Goal: Task Accomplishment & Management: Manage account settings

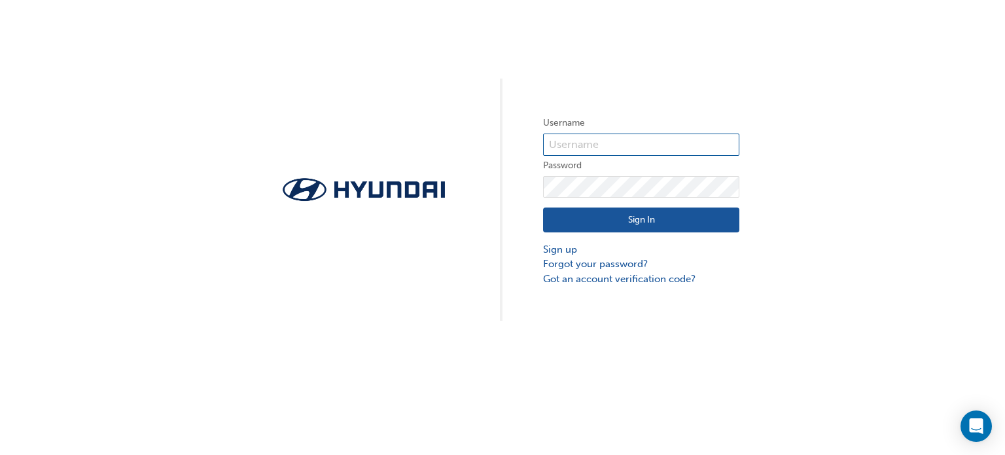
type input "14313"
click at [625, 217] on button "Sign In" at bounding box center [641, 219] width 196 height 25
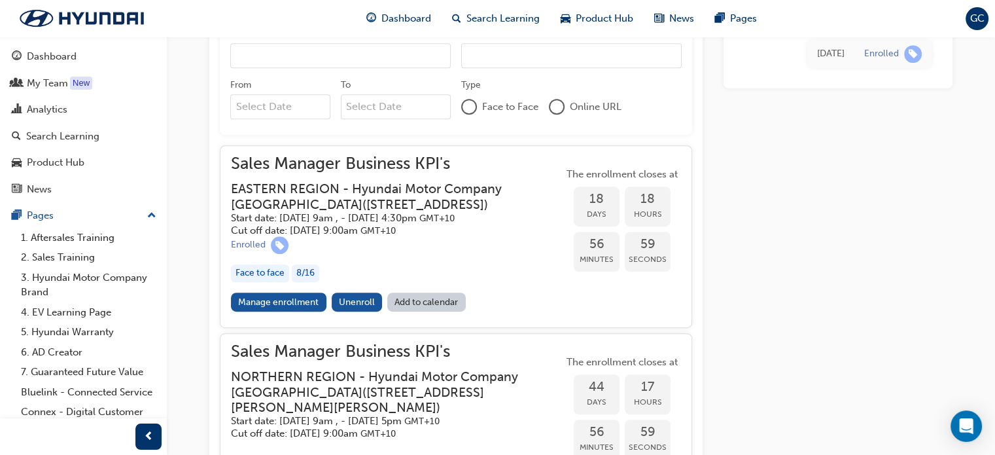
scroll to position [665, 0]
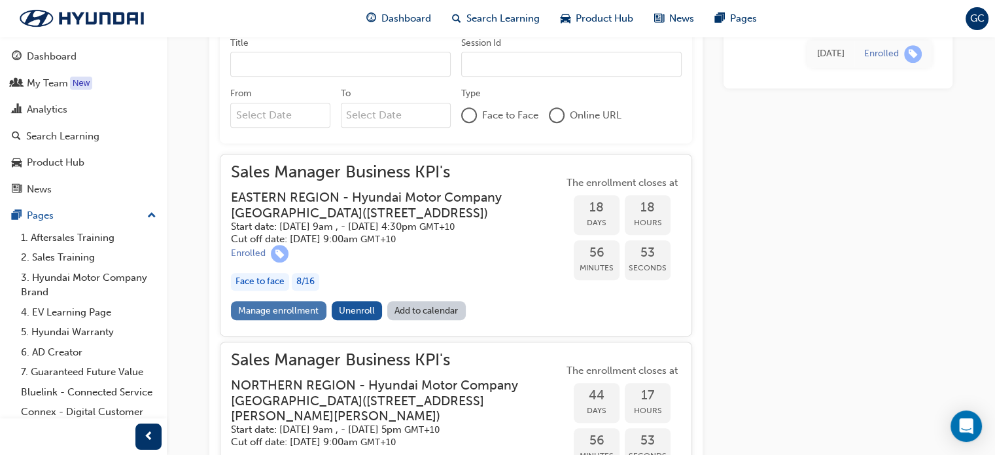
click at [288, 320] on link "Manage enrollment" at bounding box center [279, 310] width 96 height 19
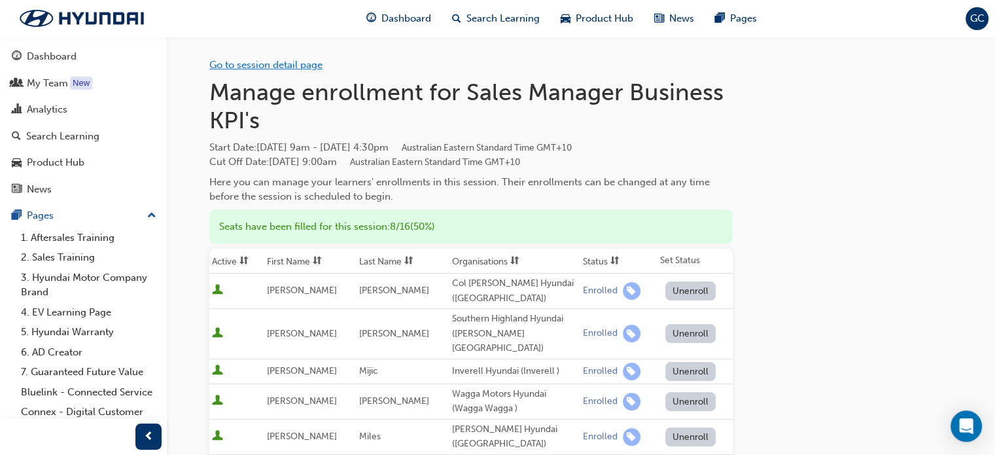
click at [249, 65] on link "Go to session detail page" at bounding box center [265, 65] width 113 height 12
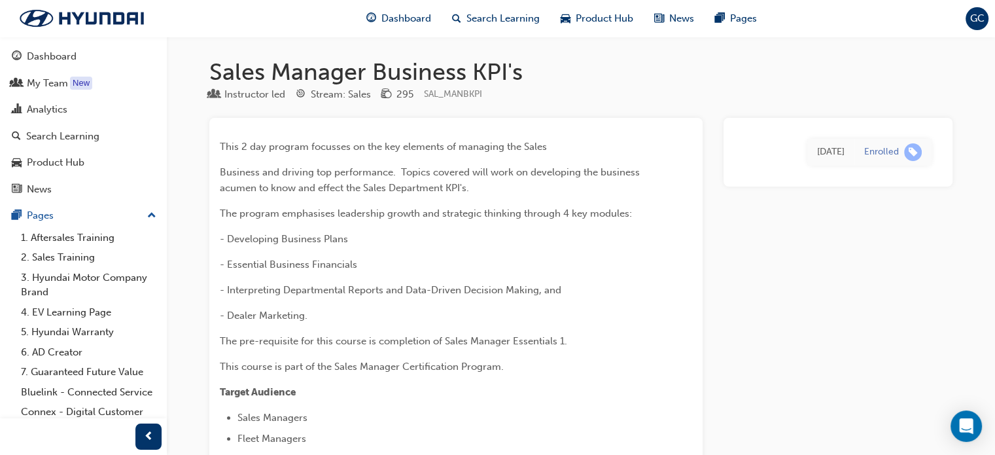
scroll to position [665, 0]
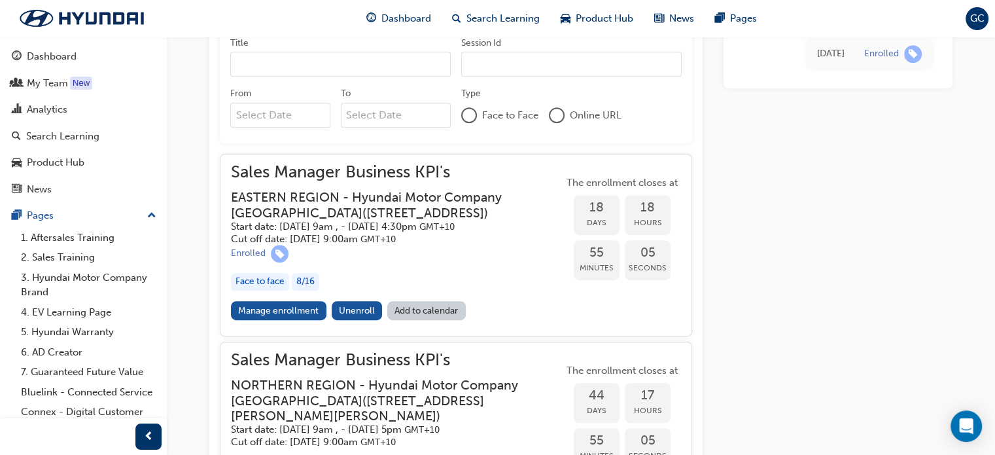
click at [429, 320] on link "Add to calendar" at bounding box center [426, 310] width 79 height 19
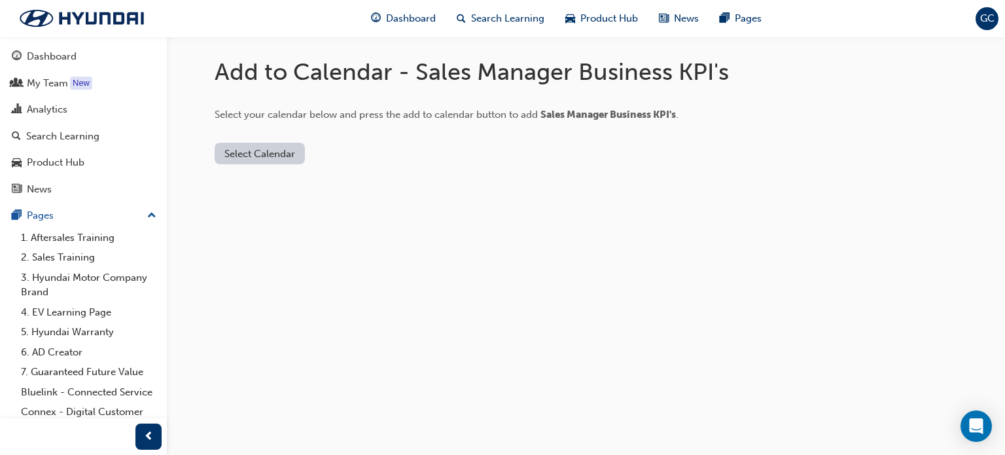
click at [264, 152] on button "Select Calendar" at bounding box center [260, 154] width 90 height 22
click at [278, 235] on div "Google Calendar" at bounding box center [259, 234] width 77 height 15
click at [357, 152] on button "Add to Calendar" at bounding box center [367, 154] width 93 height 22
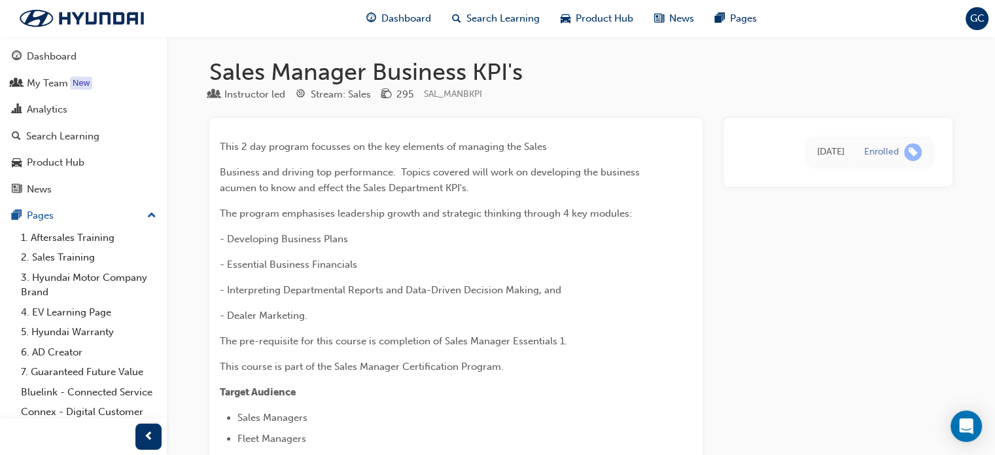
click at [979, 21] on span "GC" at bounding box center [977, 18] width 14 height 15
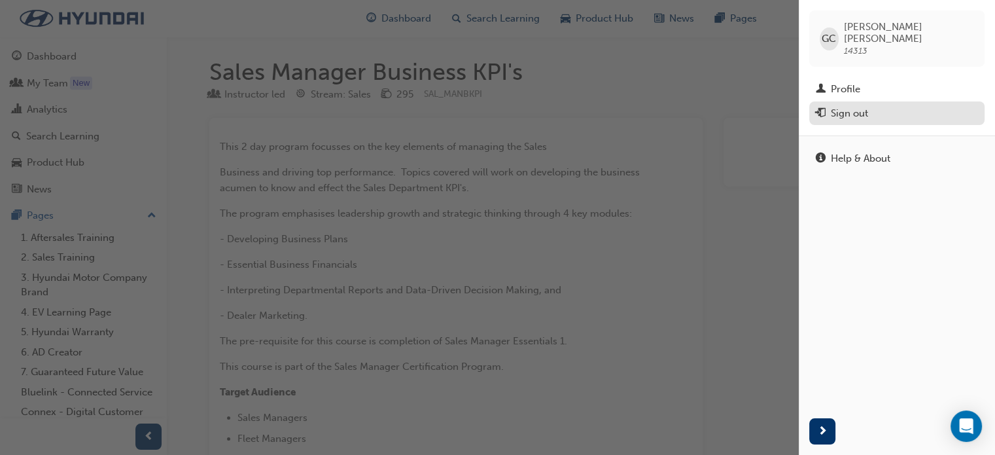
click at [869, 105] on div "Sign out" at bounding box center [897, 113] width 162 height 16
